Goal: Task Accomplishment & Management: Manage account settings

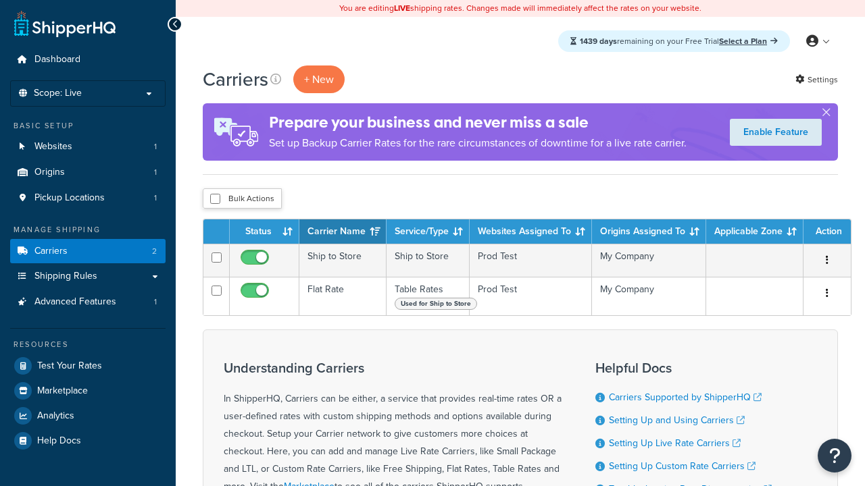
click at [215, 200] on input "checkbox" at bounding box center [215, 199] width 10 height 10
checkbox input "true"
click at [0, 0] on button "Delete" at bounding box center [0, 0] width 0 height 0
